Goal: Book appointment/travel/reservation

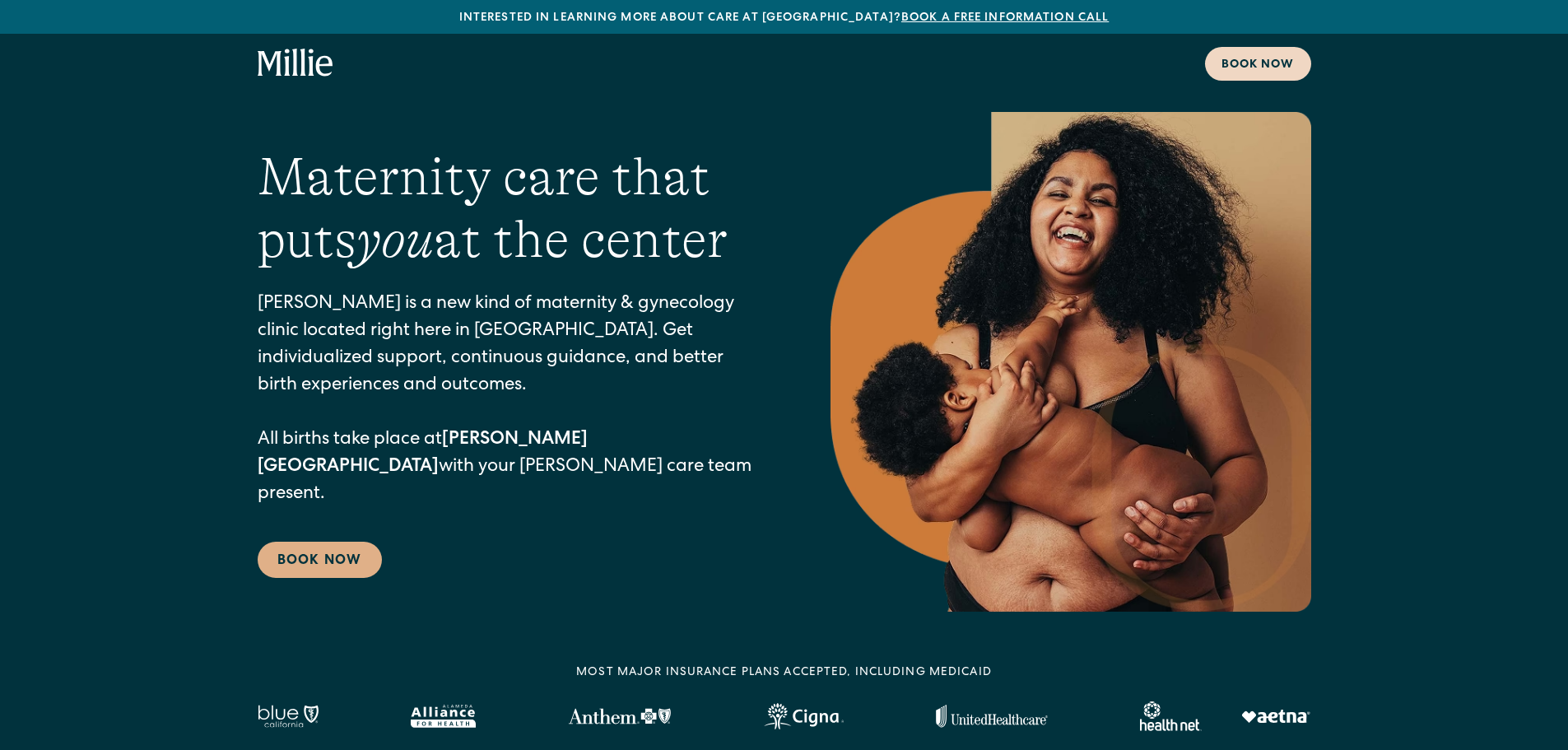
click at [1233, 57] on div "Book now" at bounding box center [1258, 65] width 73 height 18
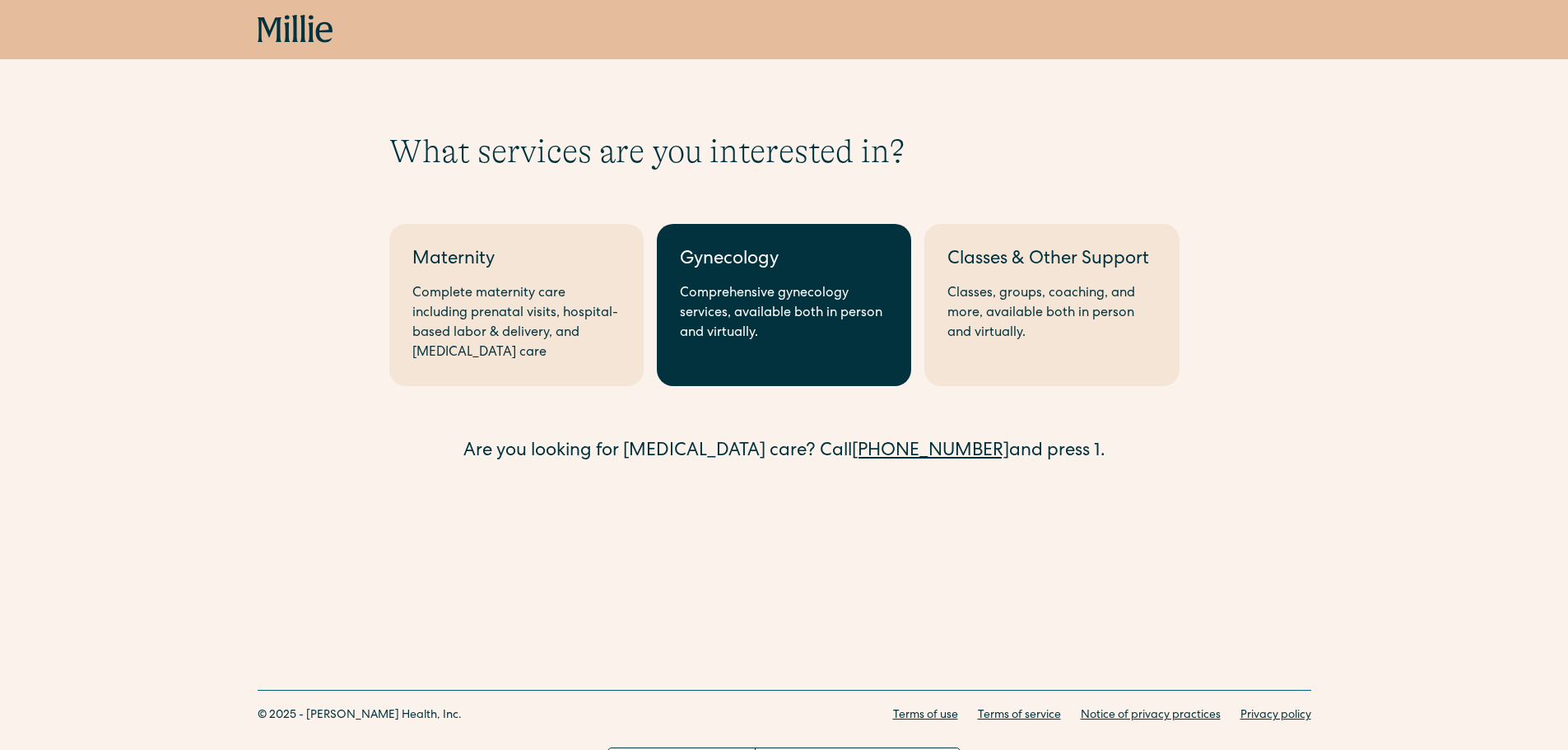
click at [824, 251] on div "Gynecology" at bounding box center [784, 260] width 208 height 27
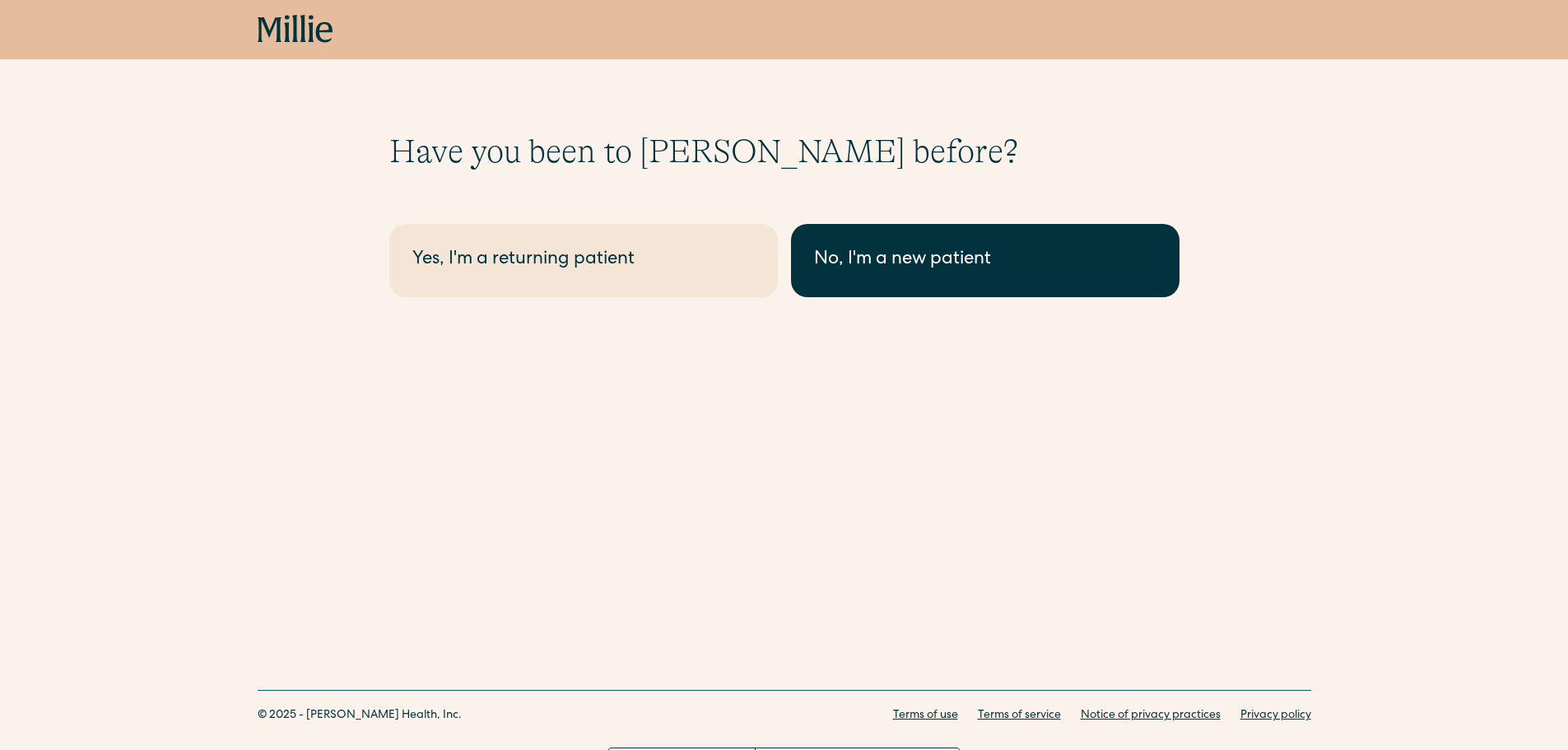
click at [831, 260] on div "No, I'm a new patient" at bounding box center [985, 260] width 343 height 27
click at [946, 239] on link "No, I'm a new patient" at bounding box center [985, 260] width 388 height 73
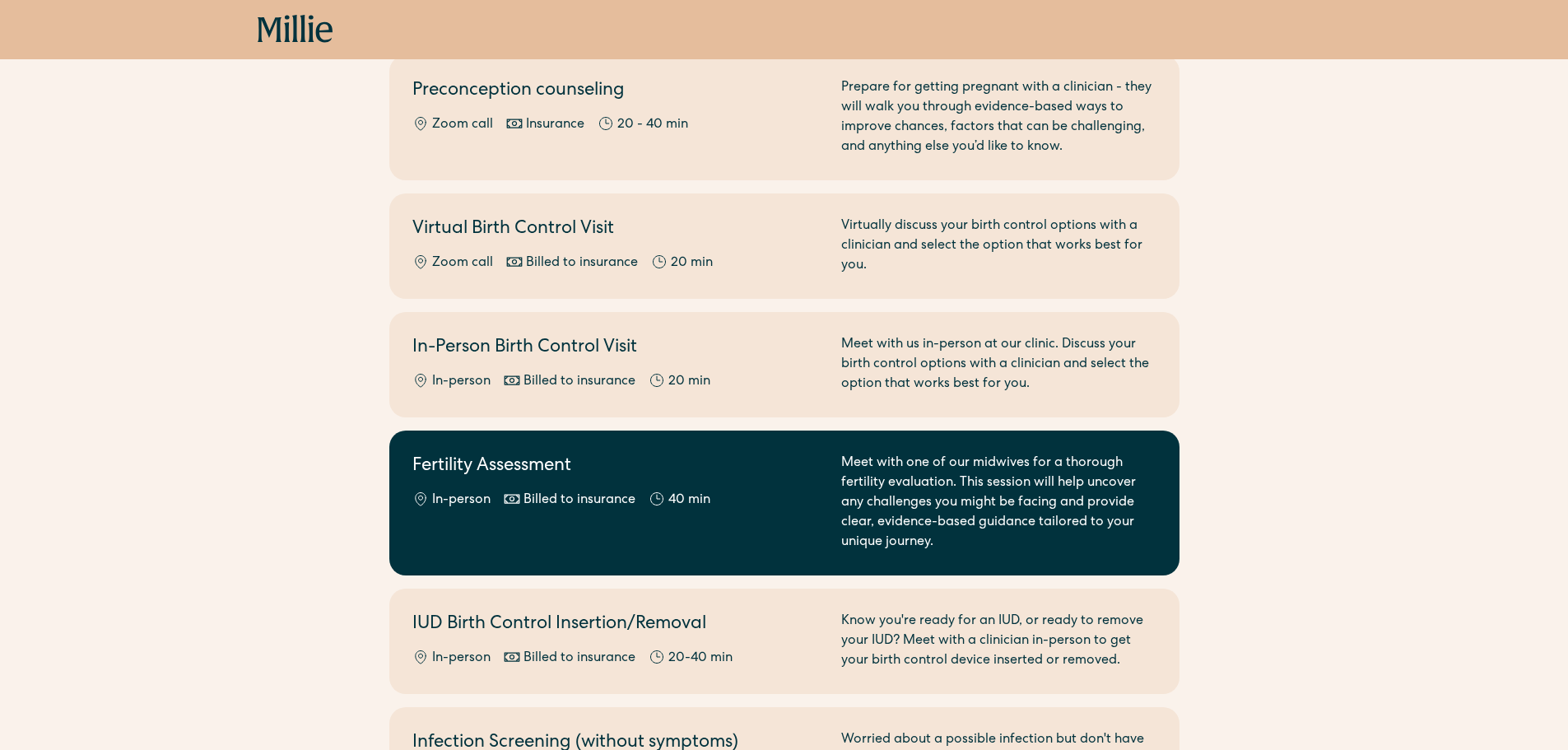
scroll to position [382, 0]
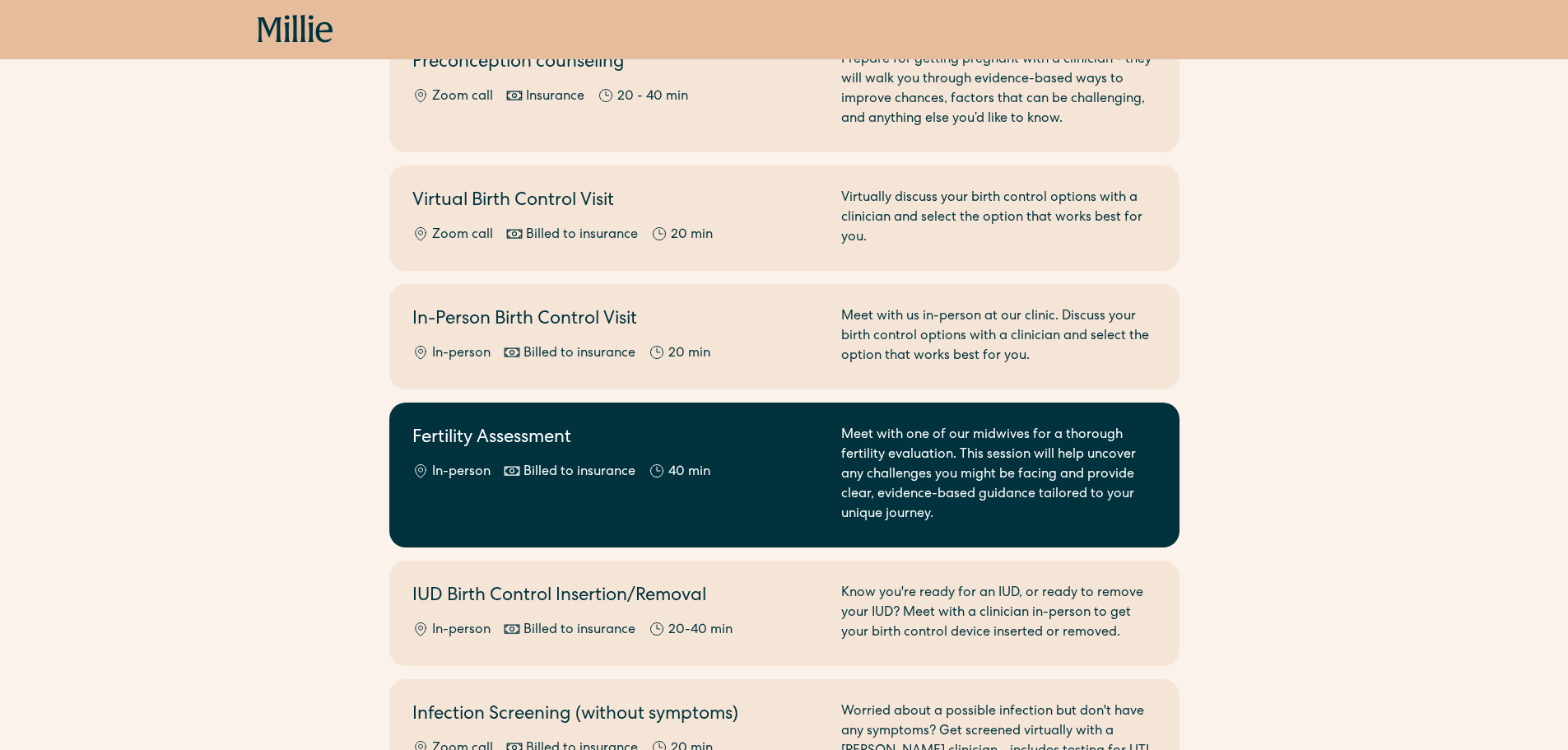
click at [743, 436] on h2 "Fertility Assessment" at bounding box center [617, 439] width 409 height 27
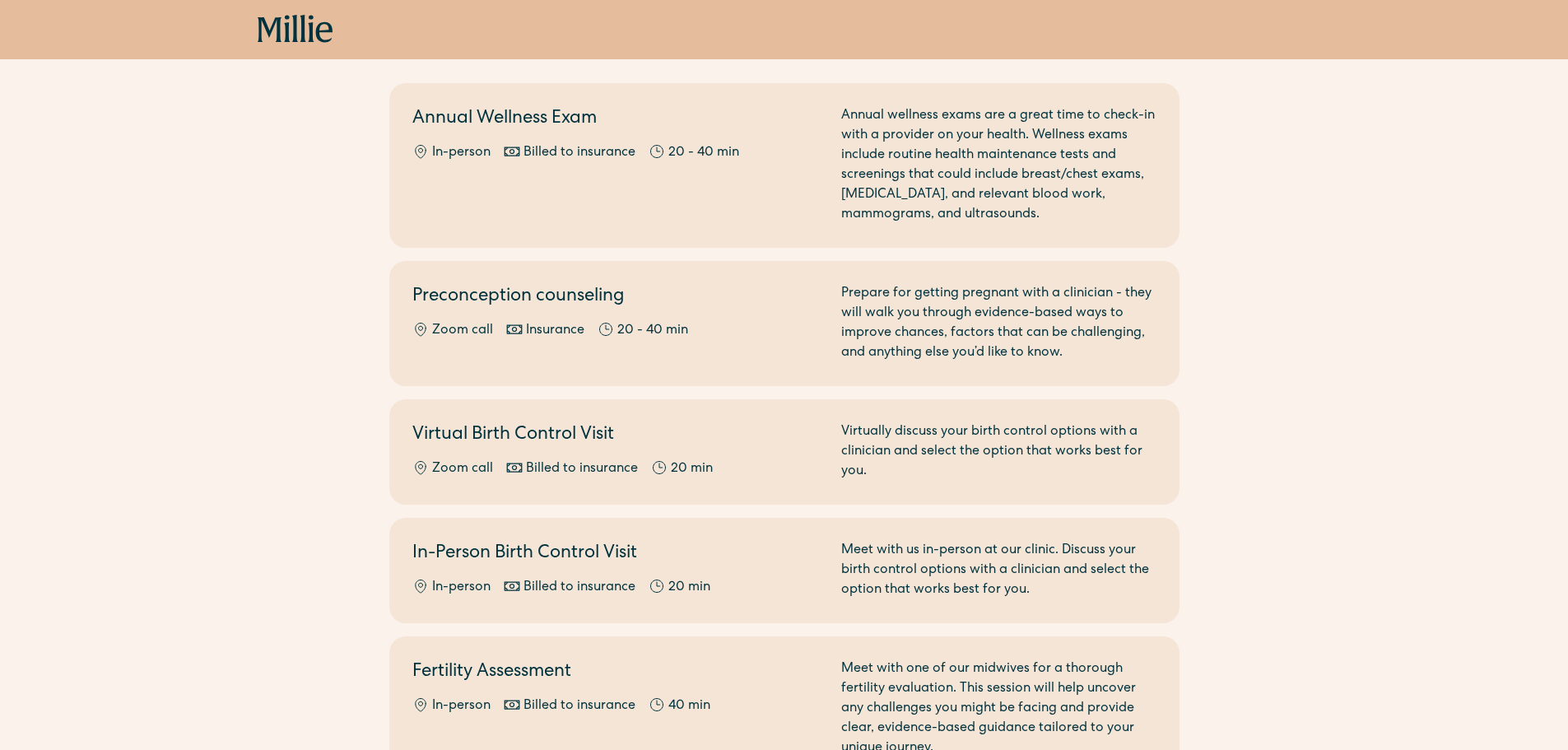
scroll to position [299, 0]
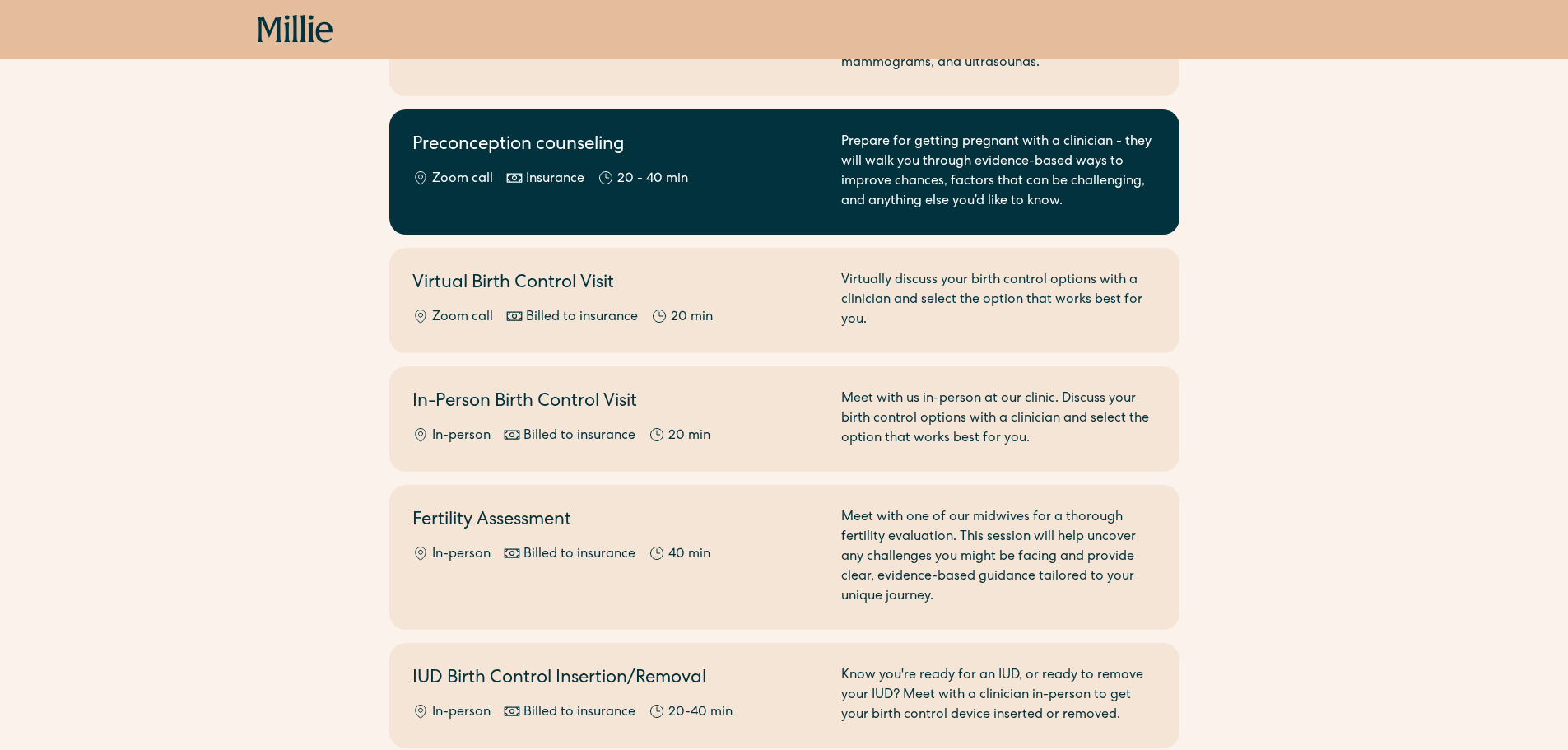
click at [924, 183] on div "Prepare for getting pregnant with a clinician - they will walk you through evid…" at bounding box center [999, 172] width 315 height 79
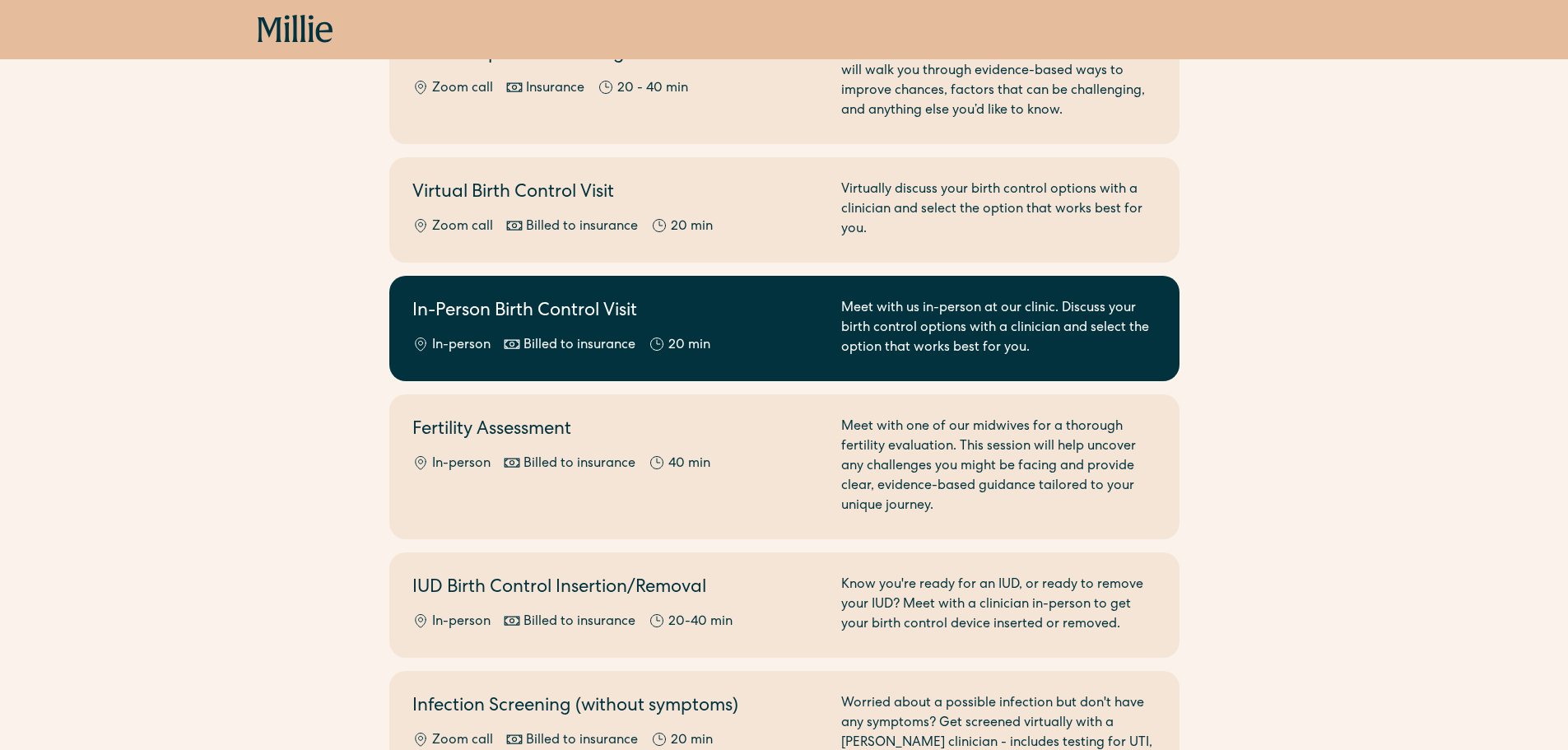
scroll to position [464, 0]
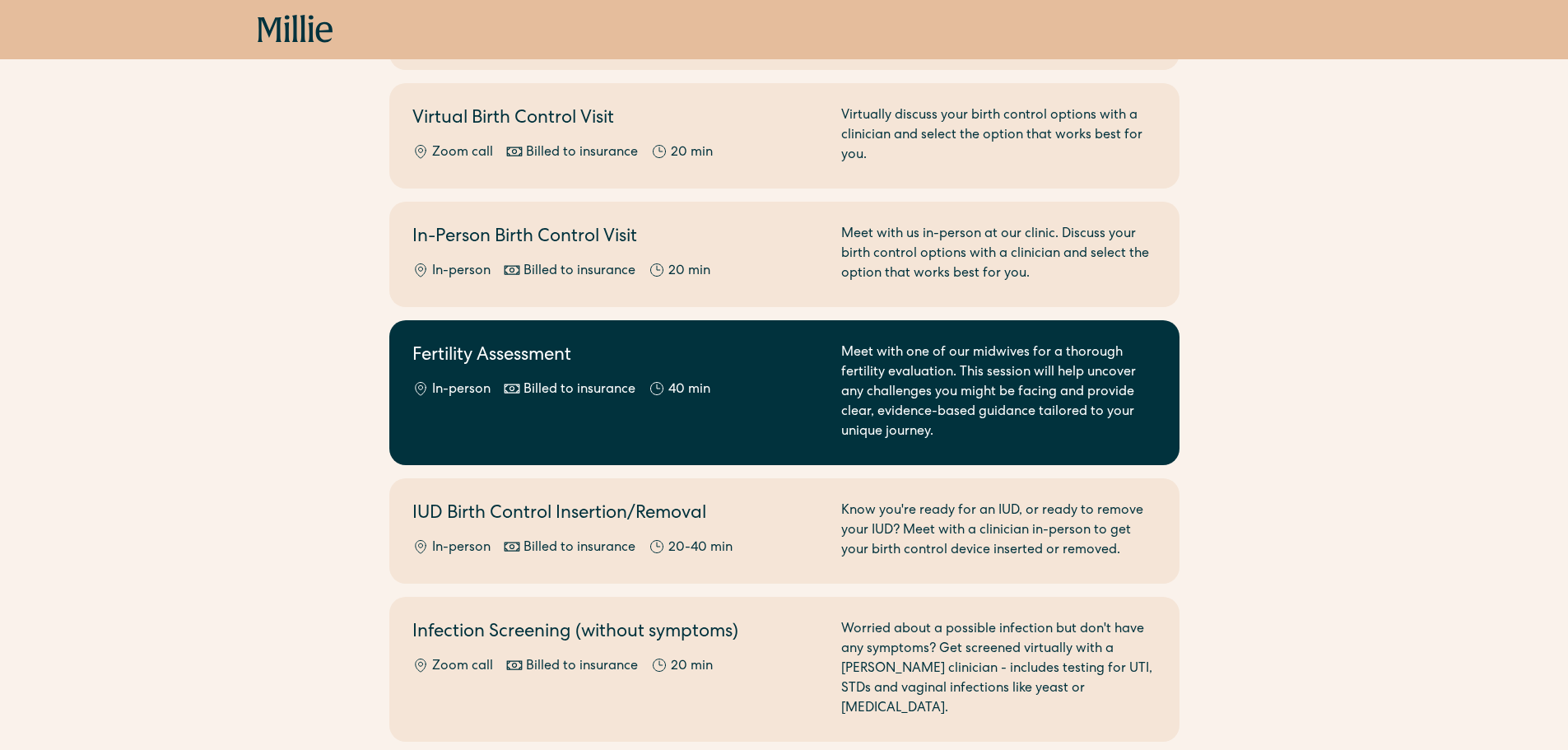
click at [783, 390] on div "In-person Billed to insurance 40 min" at bounding box center [617, 390] width 409 height 19
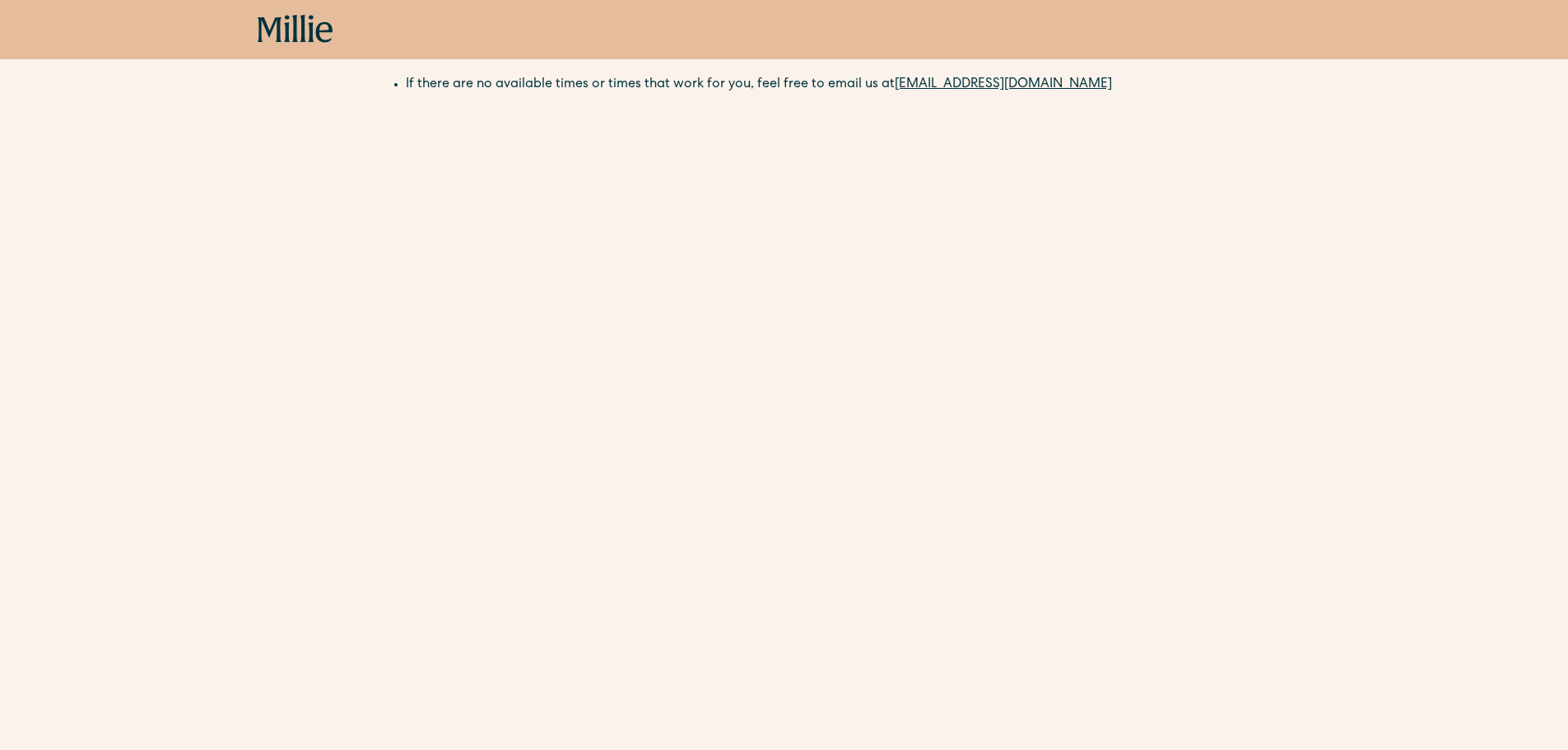
scroll to position [247, 0]
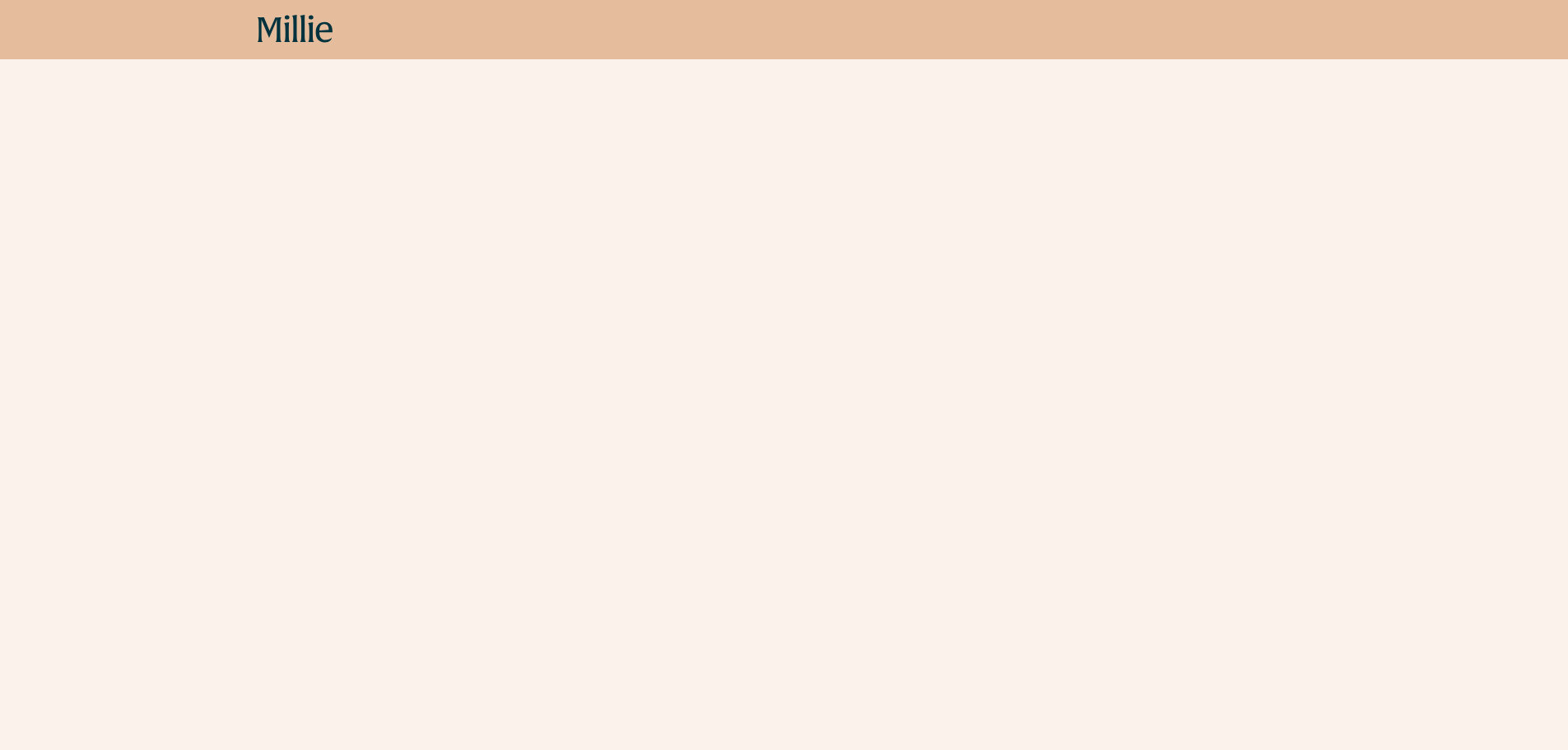
scroll to position [330, 0]
